Goal: Task Accomplishment & Management: Manage account settings

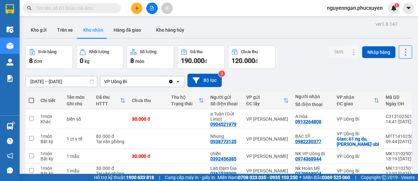
scroll to position [38, 0]
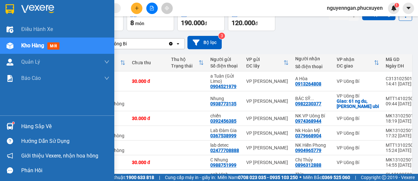
click at [28, 42] on span "Kho hàng" at bounding box center [32, 45] width 23 height 6
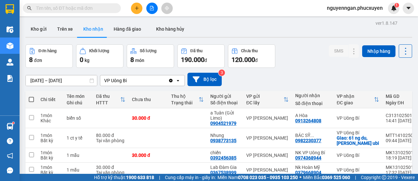
scroll to position [0, 0]
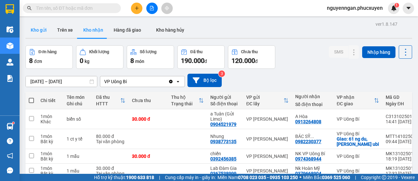
click at [50, 32] on button "Kho gửi" at bounding box center [38, 30] width 26 height 16
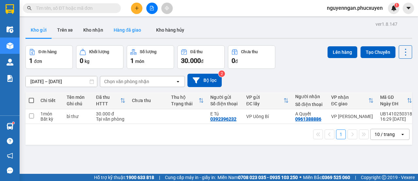
click at [123, 26] on button "Hàng đã giao" at bounding box center [127, 30] width 38 height 16
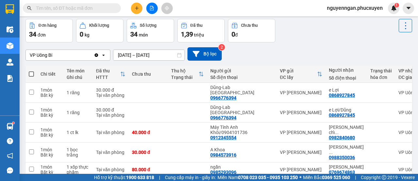
scroll to position [1, 0]
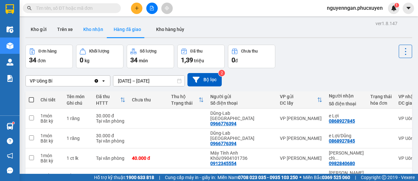
click at [102, 27] on button "Kho nhận" at bounding box center [93, 30] width 30 height 16
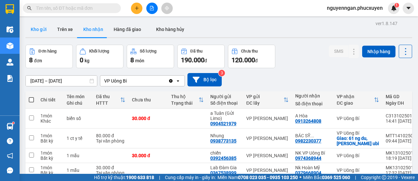
click at [39, 33] on button "Kho gửi" at bounding box center [38, 30] width 26 height 16
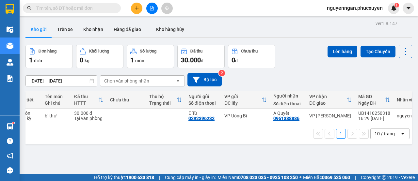
scroll to position [0, 24]
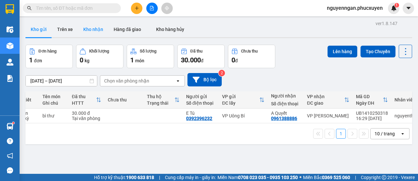
click at [102, 28] on button "Kho nhận" at bounding box center [93, 30] width 30 height 16
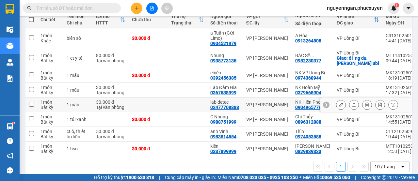
scroll to position [103, 0]
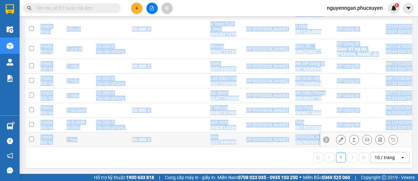
drag, startPoint x: 312, startPoint y: 144, endPoint x: 327, endPoint y: 144, distance: 14.7
click at [327, 144] on tr "1 món Bất kỳ 1 hso 30.000 đ kiên 0337899999 VP [PERSON_NAME] 0829839333 VP [GEO…" at bounding box center [251, 140] width 453 height 15
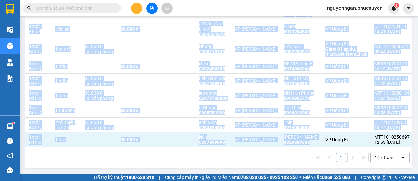
scroll to position [0, 18]
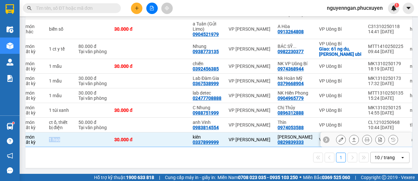
drag, startPoint x: 56, startPoint y: 145, endPoint x: 41, endPoint y: 143, distance: 14.5
click at [42, 144] on tr "1 món Bất kỳ 1 hso 30.000 đ kiên 0337899999 VP [PERSON_NAME] 0829839333 VP [GEO…" at bounding box center [234, 140] width 453 height 15
checkbox input "false"
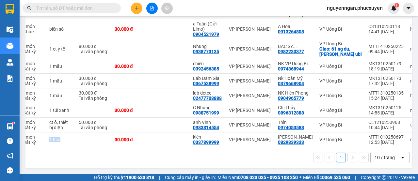
scroll to position [0, 43]
